Goal: Task Accomplishment & Management: Use online tool/utility

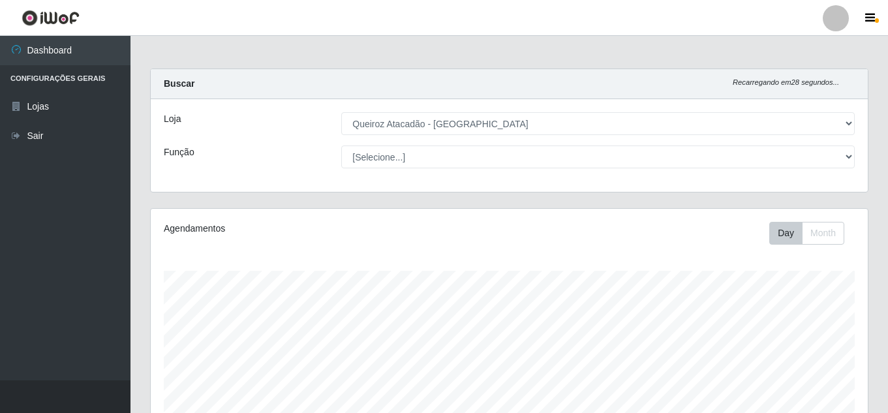
select select "225"
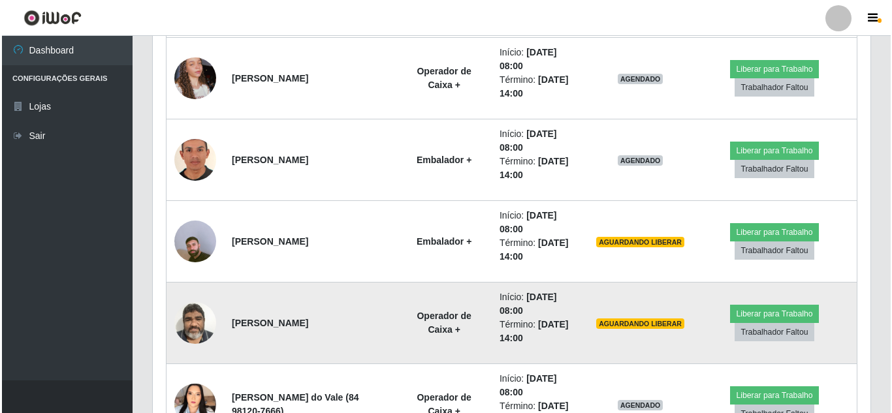
scroll to position [914, 0]
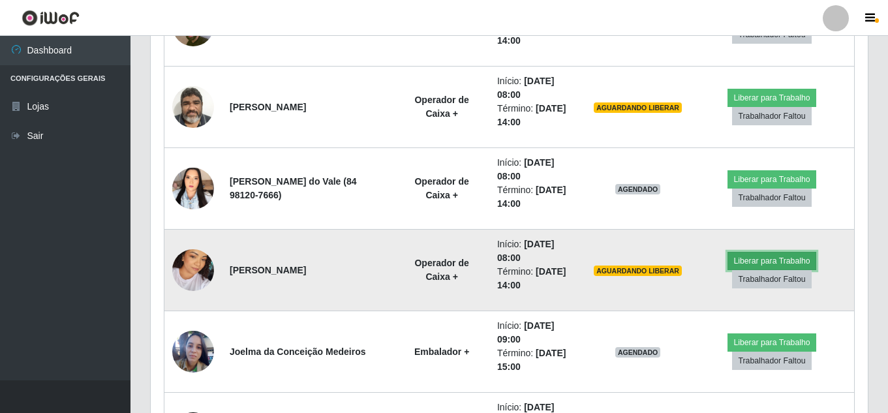
click at [773, 258] on button "Liberar para Trabalho" at bounding box center [772, 261] width 88 height 18
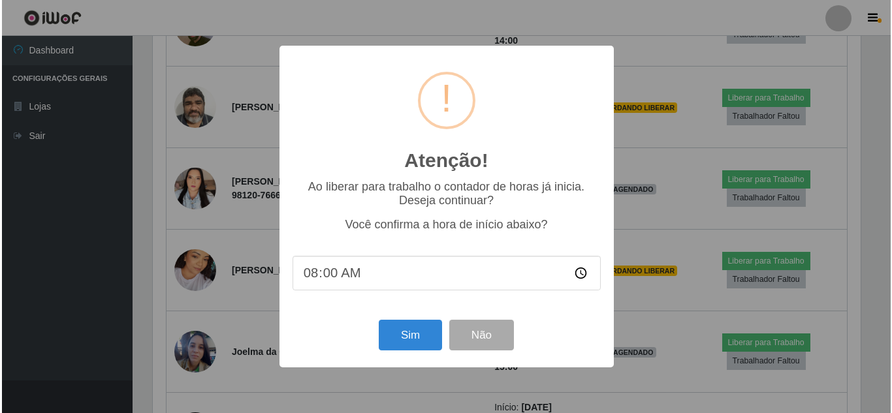
scroll to position [271, 711]
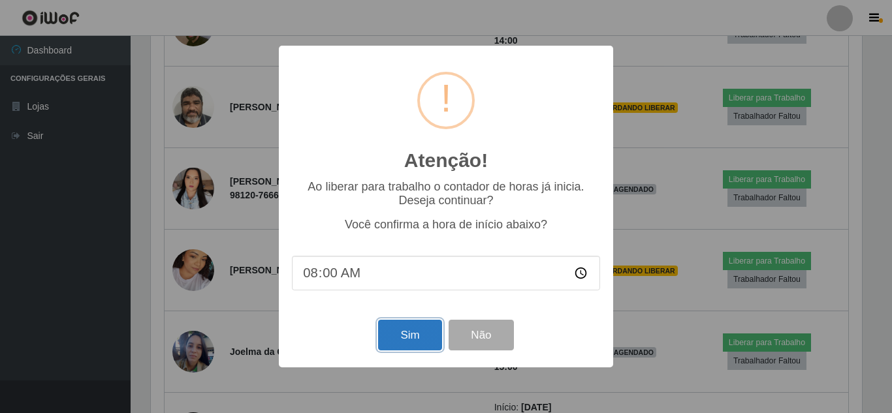
click at [426, 336] on button "Sim" at bounding box center [409, 335] width 63 height 31
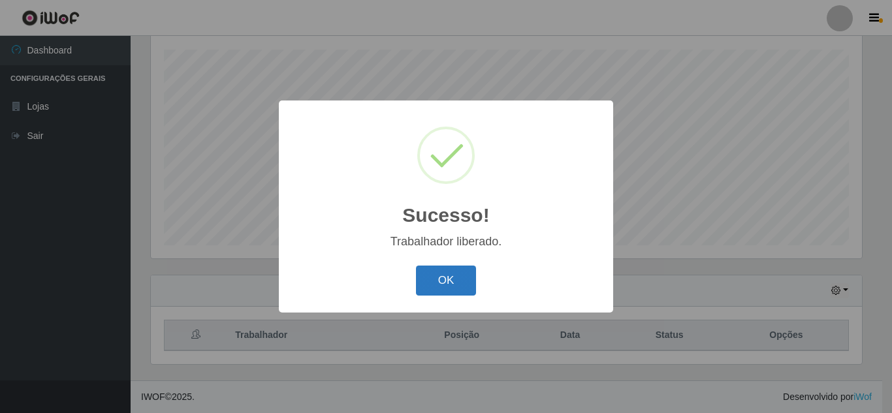
click at [460, 284] on button "OK" at bounding box center [446, 281] width 61 height 31
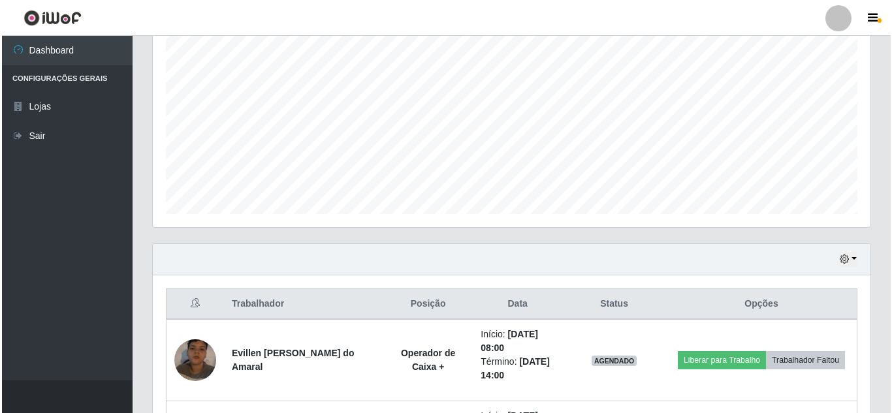
scroll to position [482, 0]
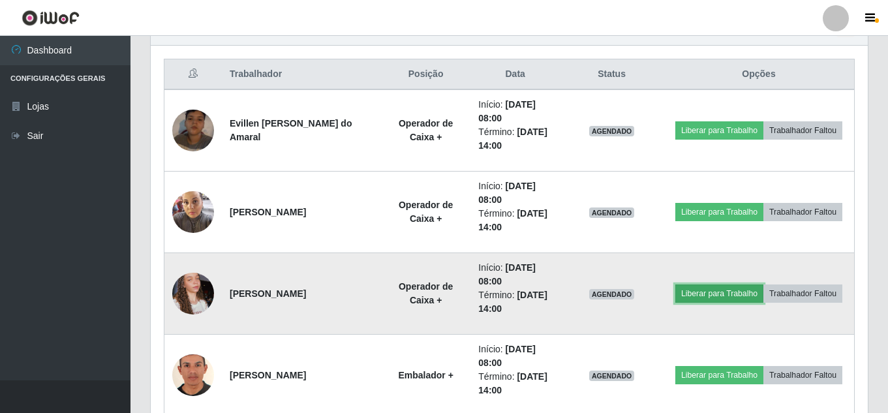
click at [764, 285] on button "Liberar para Trabalho" at bounding box center [719, 294] width 88 height 18
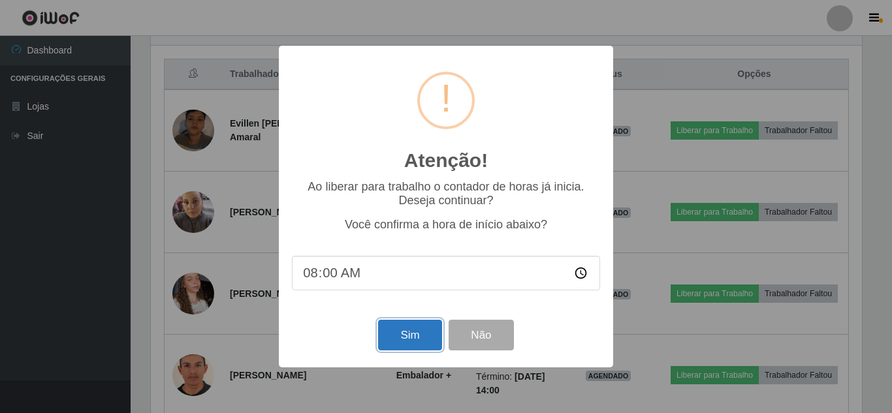
click at [414, 337] on button "Sim" at bounding box center [409, 335] width 63 height 31
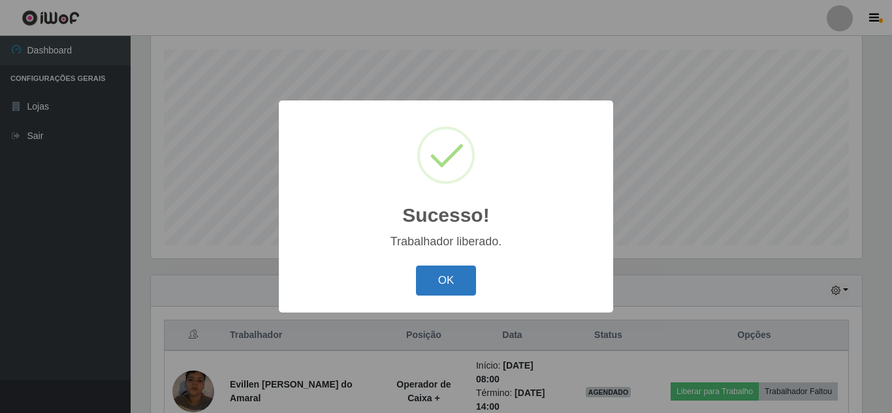
click at [453, 286] on button "OK" at bounding box center [446, 281] width 61 height 31
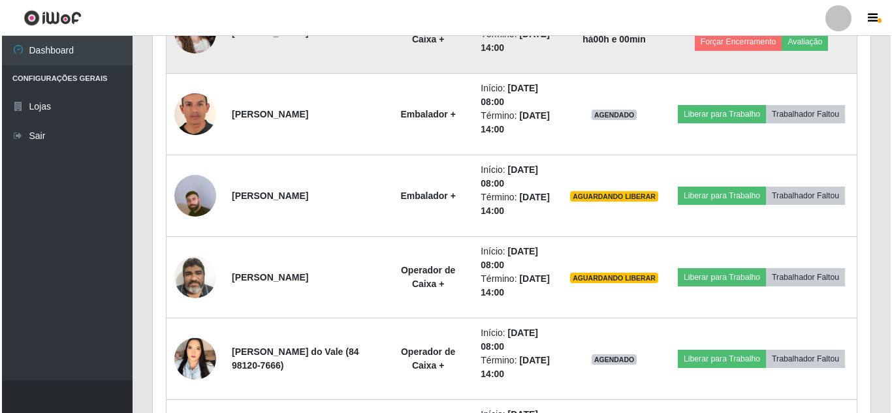
scroll to position [809, 0]
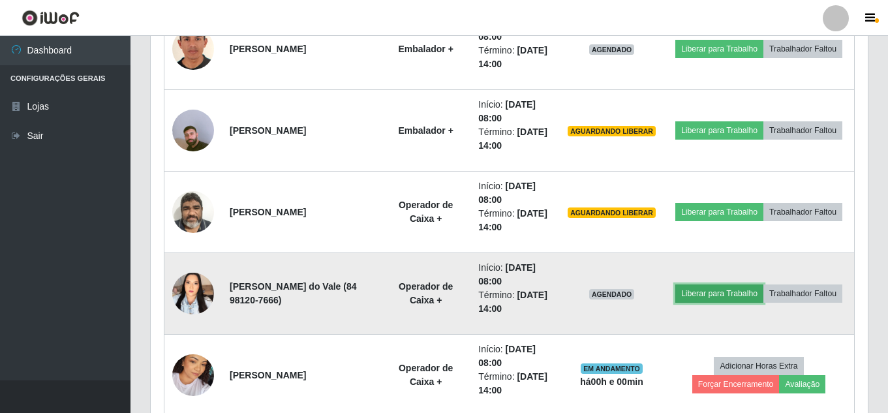
click at [752, 288] on button "Liberar para Trabalho" at bounding box center [719, 294] width 88 height 18
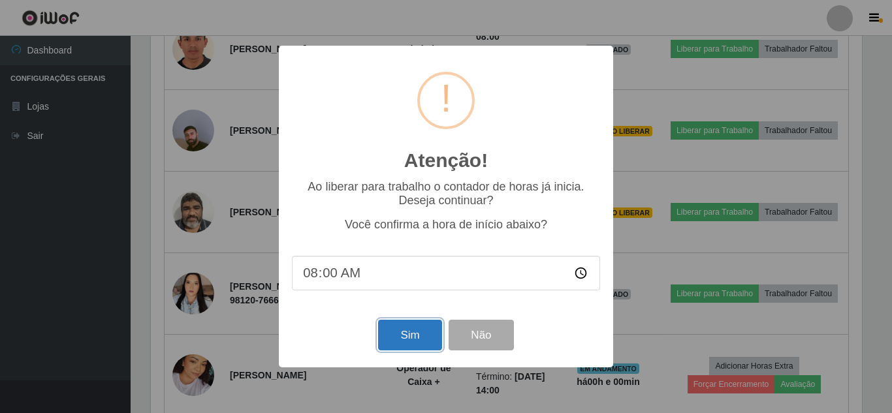
click at [409, 338] on button "Sim" at bounding box center [409, 335] width 63 height 31
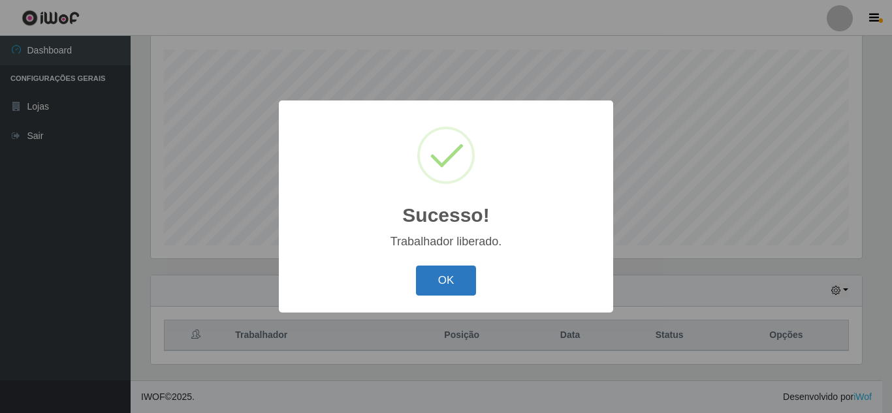
click at [434, 289] on button "OK" at bounding box center [446, 281] width 61 height 31
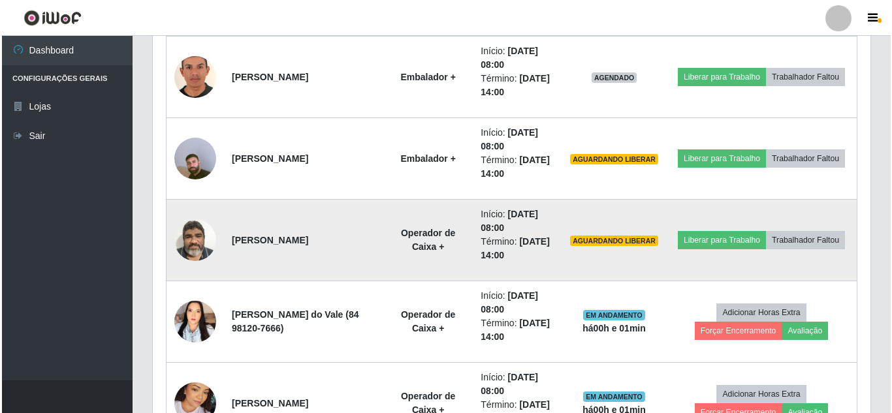
scroll to position [718, 0]
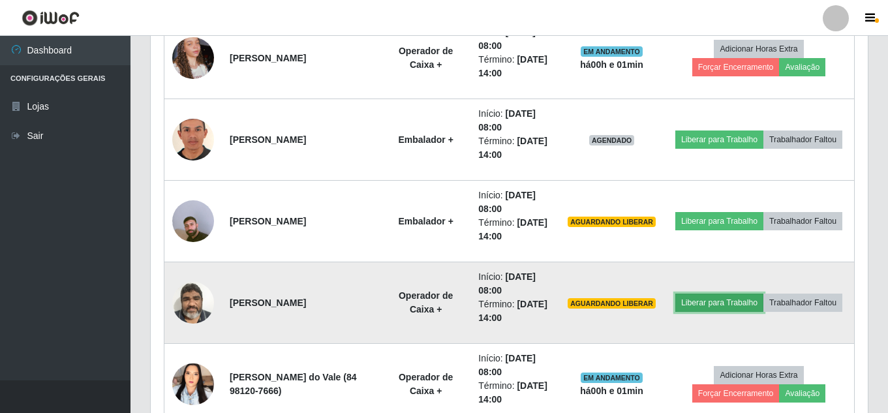
click at [748, 294] on button "Liberar para Trabalho" at bounding box center [719, 303] width 88 height 18
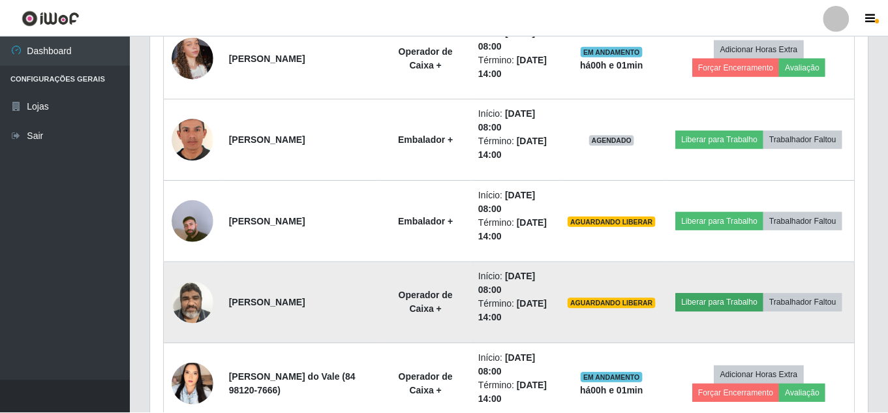
scroll to position [271, 711]
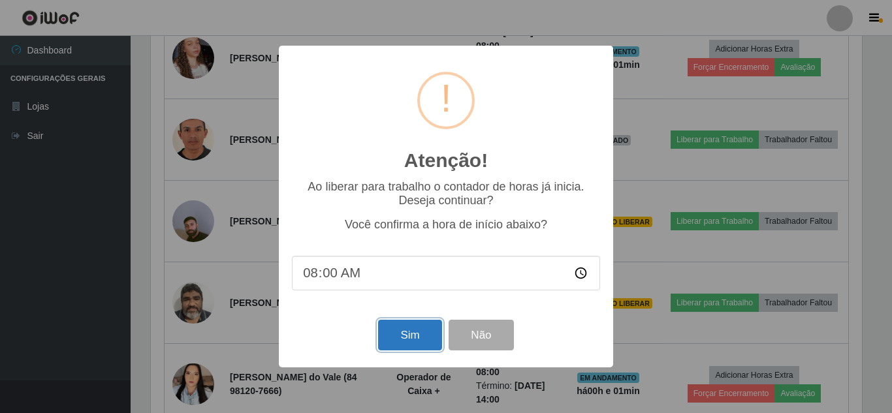
click at [410, 342] on button "Sim" at bounding box center [409, 335] width 63 height 31
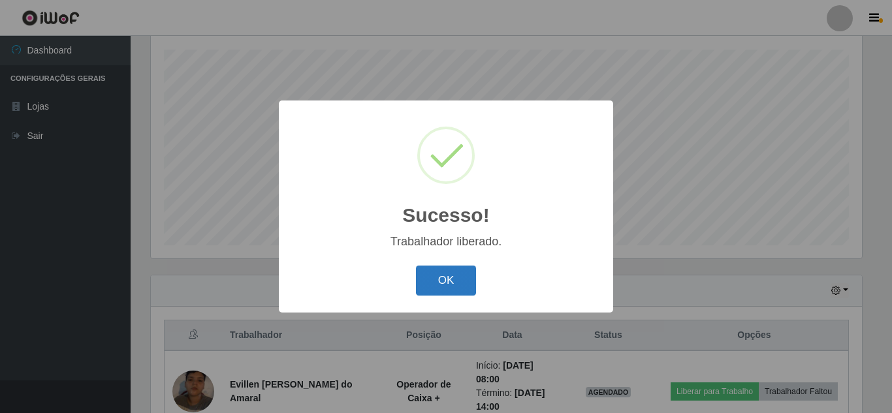
click at [442, 281] on button "OK" at bounding box center [446, 281] width 61 height 31
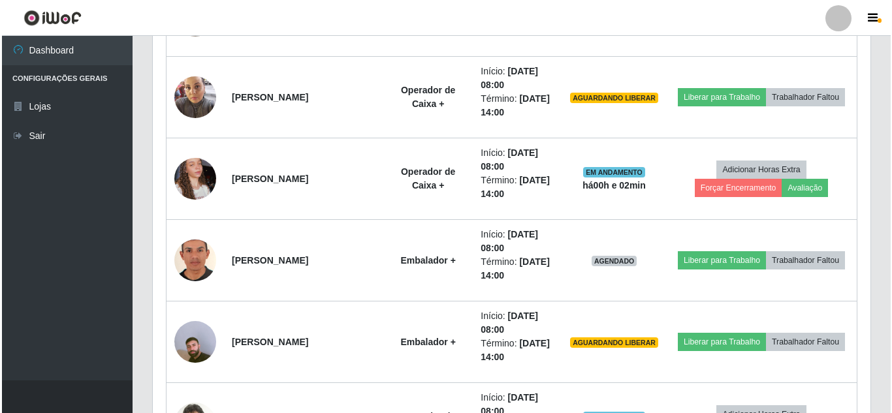
scroll to position [548, 0]
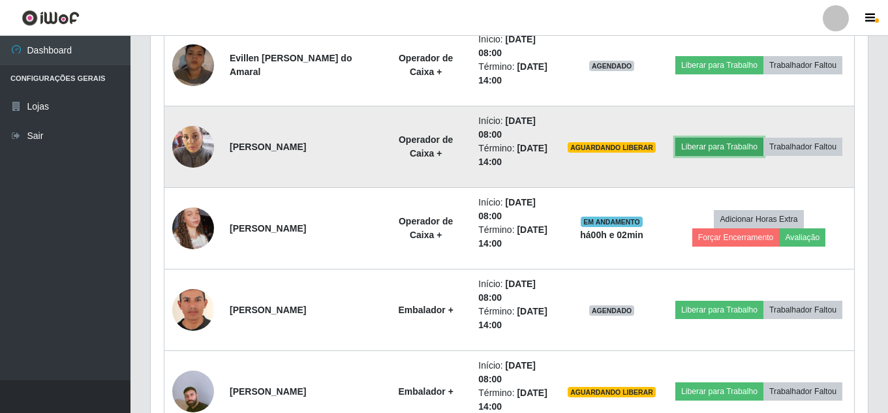
click at [763, 140] on button "Liberar para Trabalho" at bounding box center [719, 147] width 88 height 18
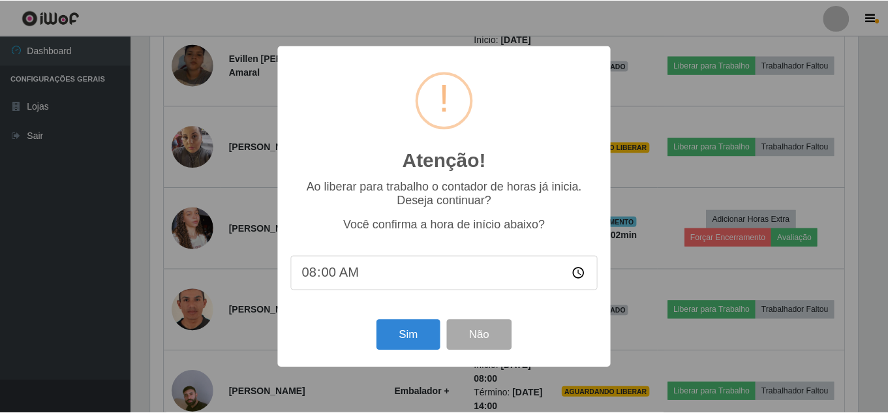
scroll to position [271, 711]
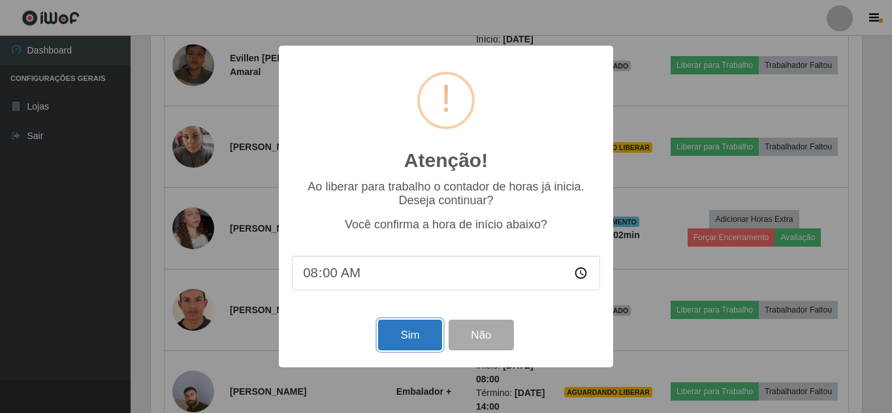
click at [406, 329] on button "Sim" at bounding box center [409, 335] width 63 height 31
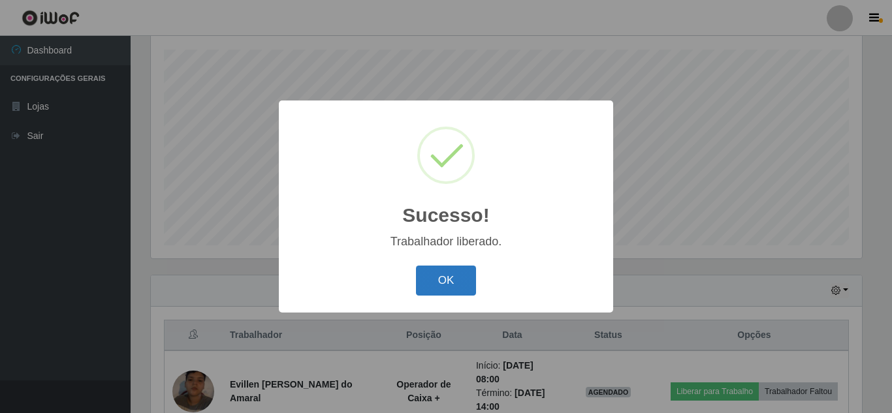
click at [450, 277] on button "OK" at bounding box center [446, 281] width 61 height 31
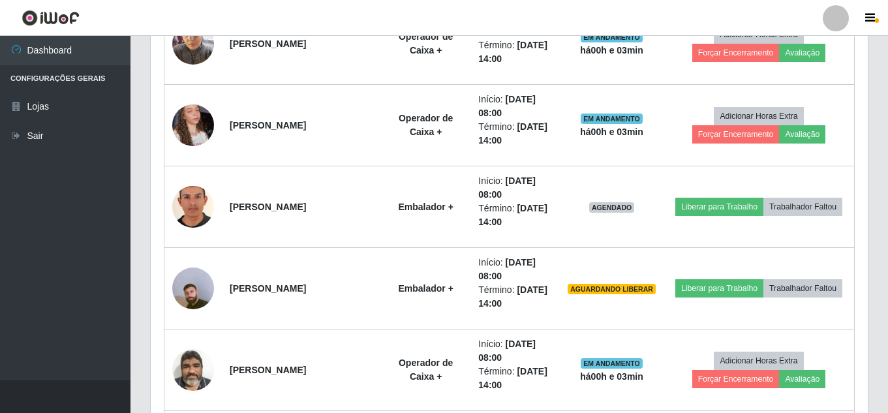
scroll to position [678, 0]
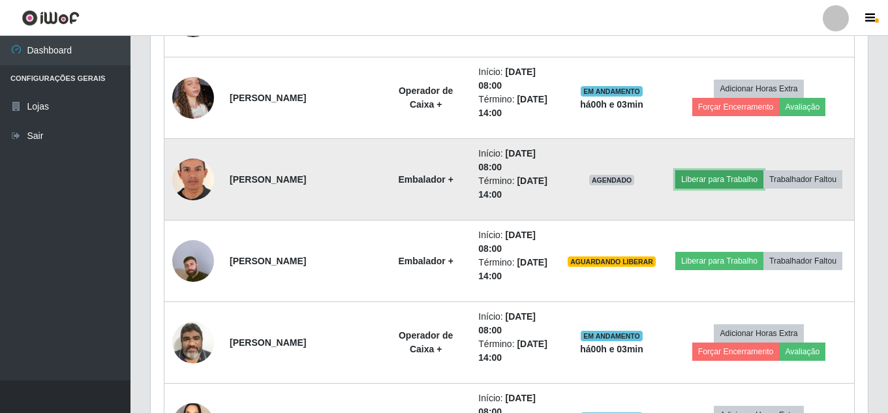
click at [756, 170] on button "Liberar para Trabalho" at bounding box center [719, 179] width 88 height 18
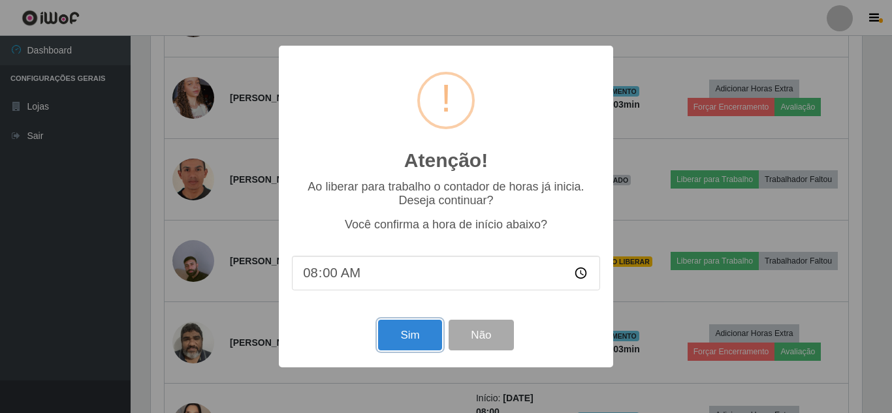
drag, startPoint x: 412, startPoint y: 346, endPoint x: 423, endPoint y: 335, distance: 15.2
click at [412, 345] on button "Sim" at bounding box center [409, 335] width 63 height 31
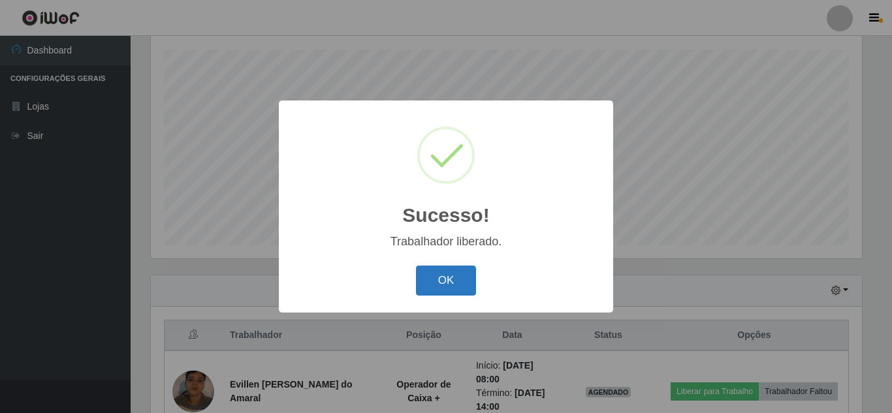
click at [452, 284] on button "OK" at bounding box center [446, 281] width 61 height 31
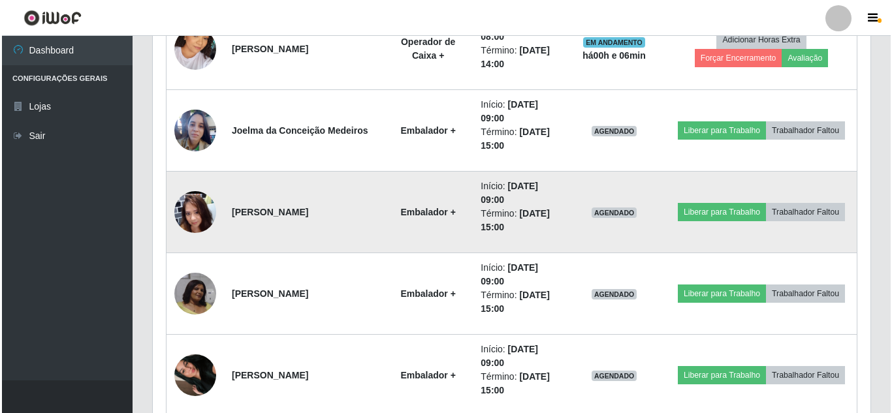
scroll to position [1070, 0]
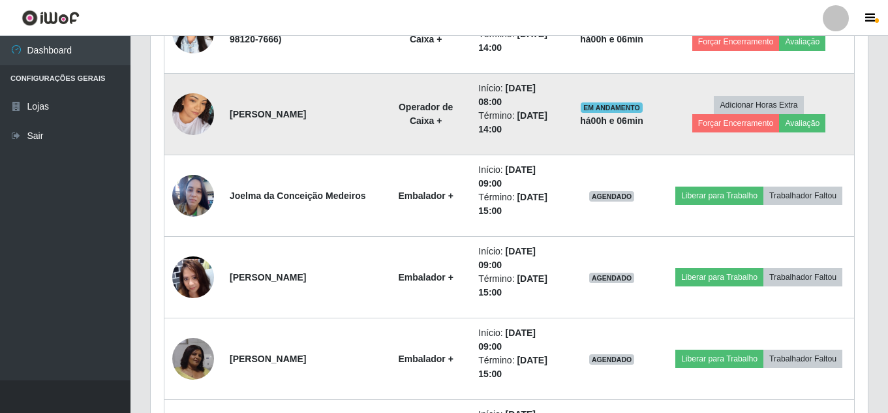
click at [189, 118] on img at bounding box center [193, 114] width 42 height 74
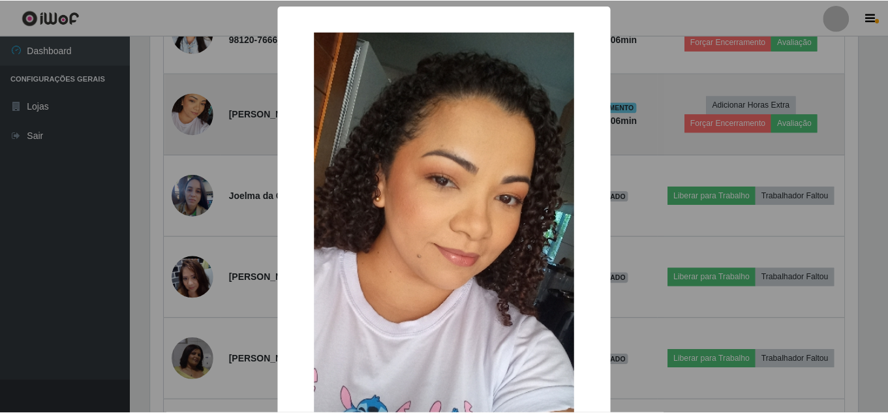
scroll to position [271, 711]
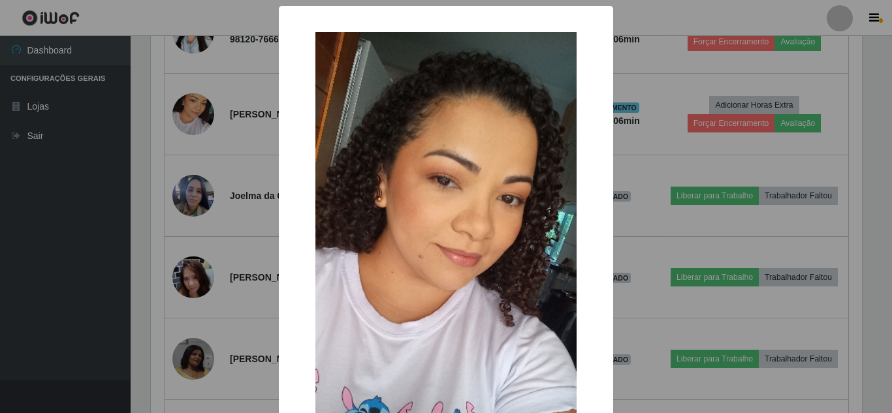
click at [273, 226] on div "× OK Cancel" at bounding box center [446, 206] width 892 height 413
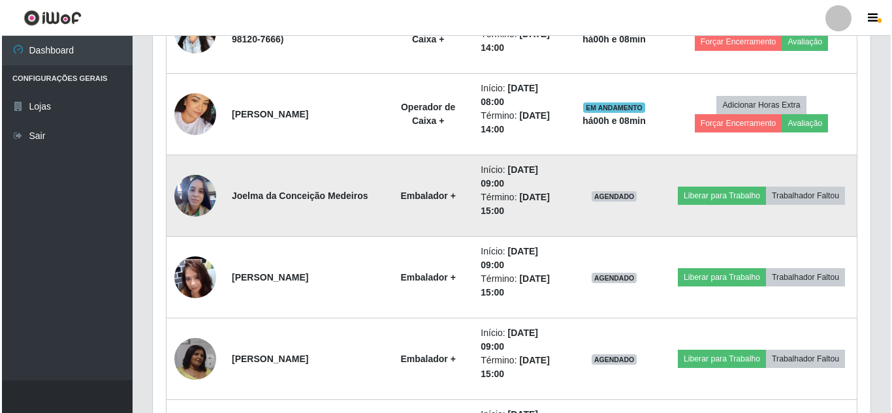
scroll to position [743, 0]
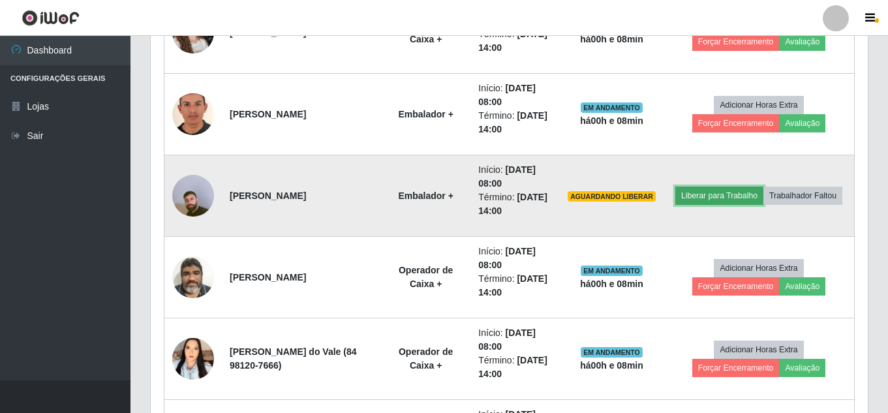
click at [740, 187] on button "Liberar para Trabalho" at bounding box center [719, 196] width 88 height 18
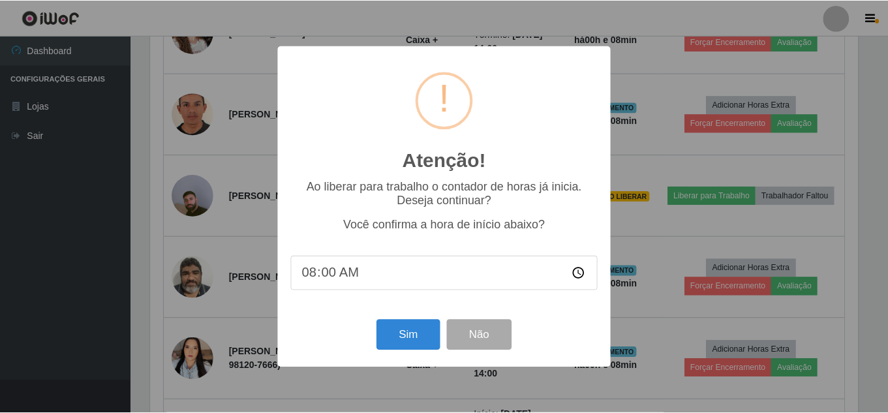
scroll to position [271, 711]
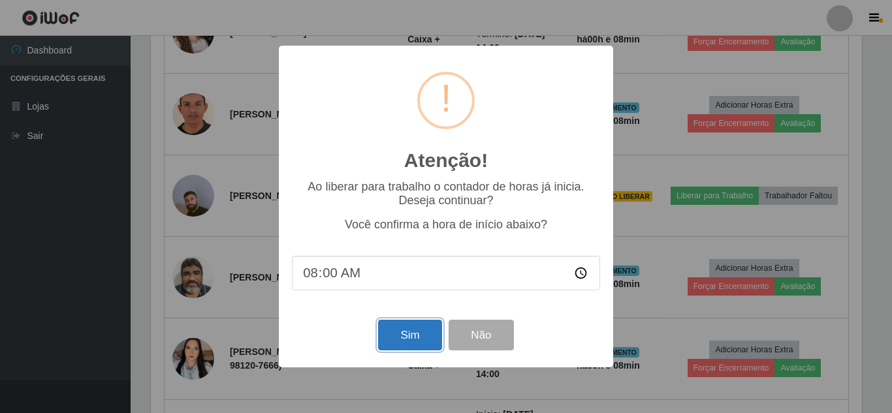
click at [400, 343] on button "Sim" at bounding box center [409, 335] width 63 height 31
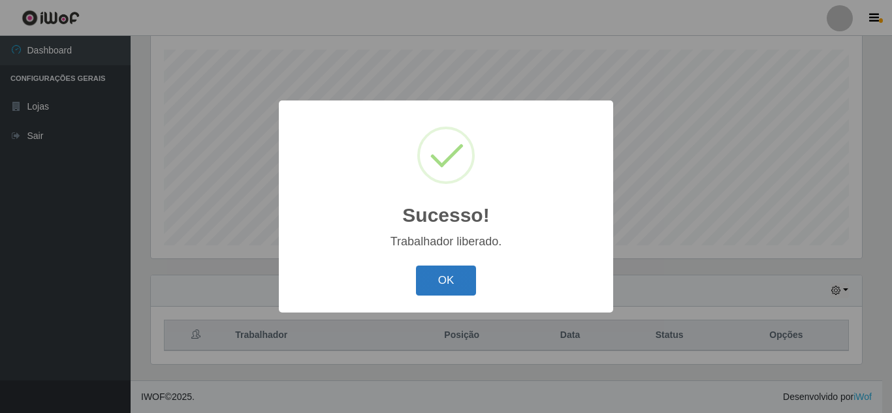
click at [455, 277] on button "OK" at bounding box center [446, 281] width 61 height 31
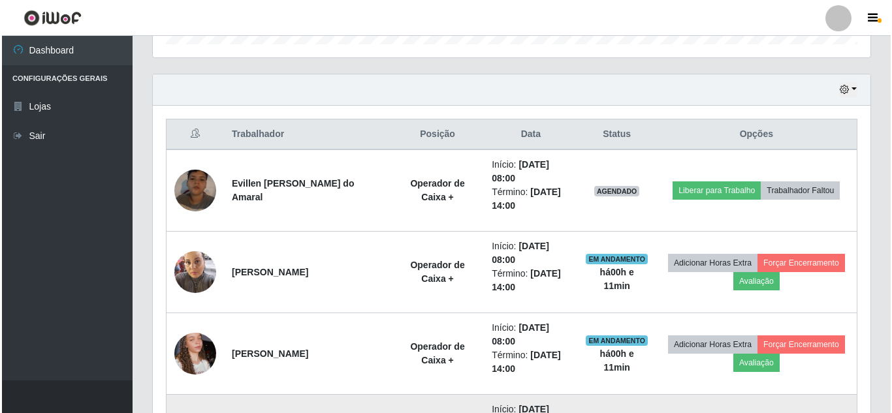
scroll to position [417, 0]
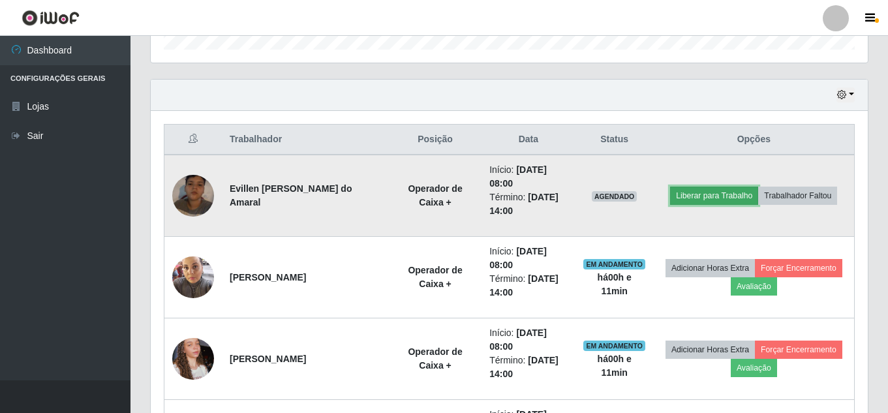
click at [747, 189] on button "Liberar para Trabalho" at bounding box center [714, 196] width 88 height 18
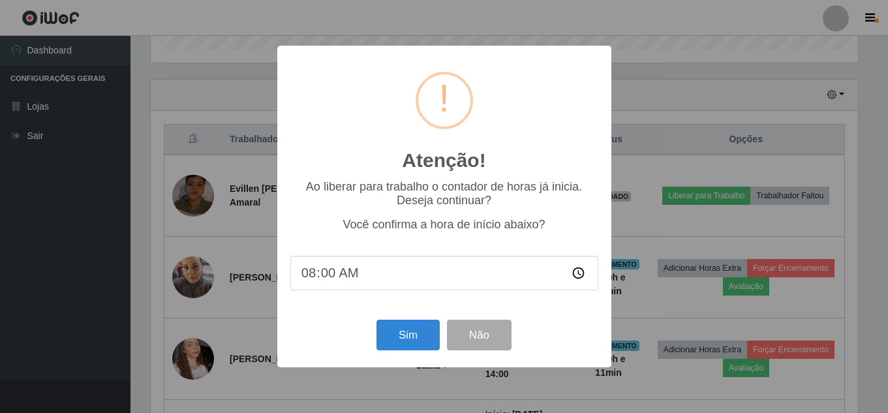
scroll to position [271, 711]
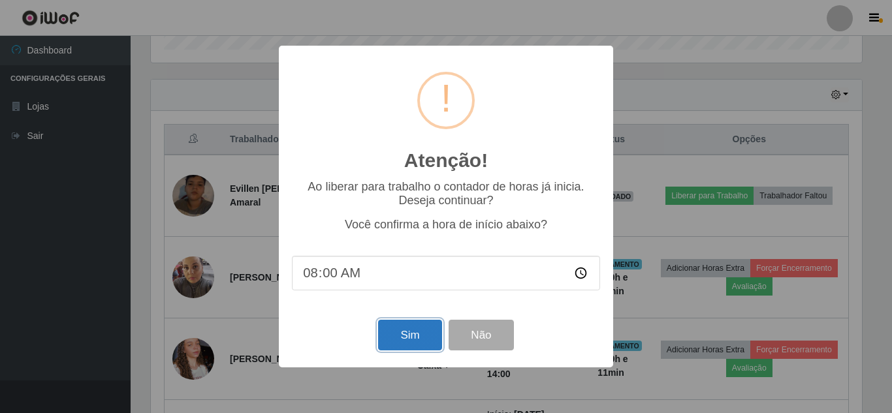
click at [421, 343] on button "Sim" at bounding box center [409, 335] width 63 height 31
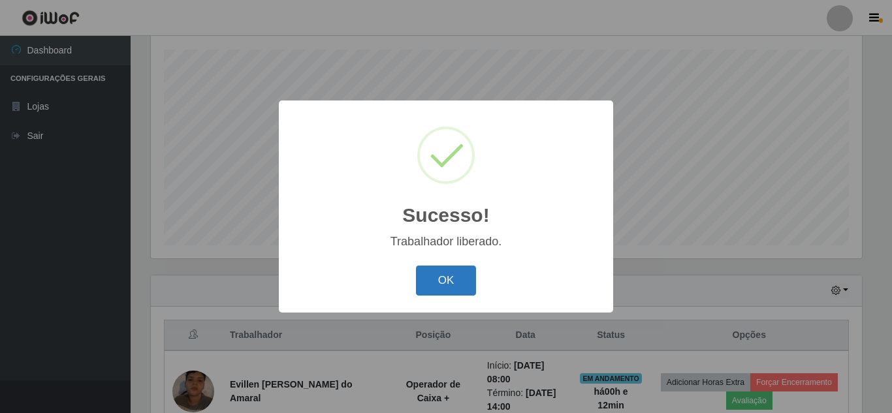
click at [433, 285] on button "OK" at bounding box center [446, 281] width 61 height 31
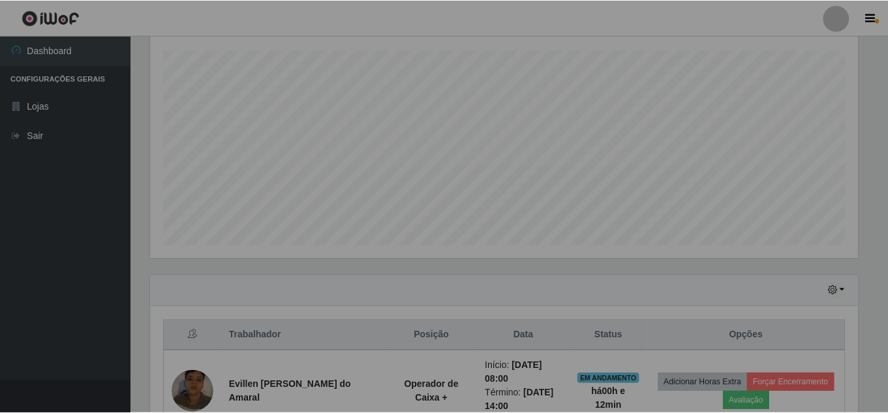
scroll to position [271, 717]
